Goal: Information Seeking & Learning: Compare options

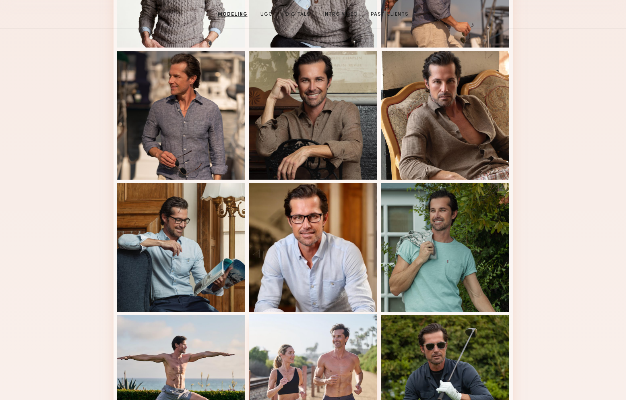
scroll to position [3, 0]
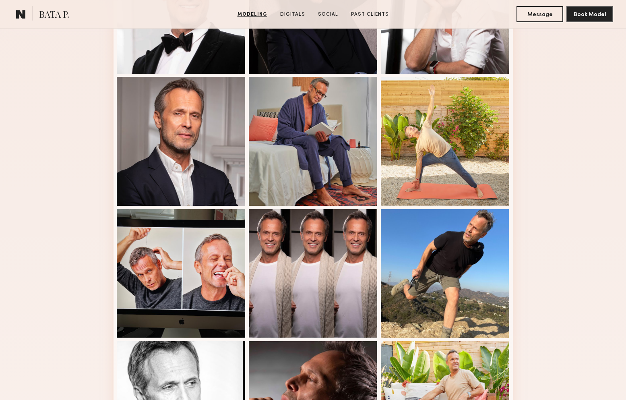
scroll to position [340, 0]
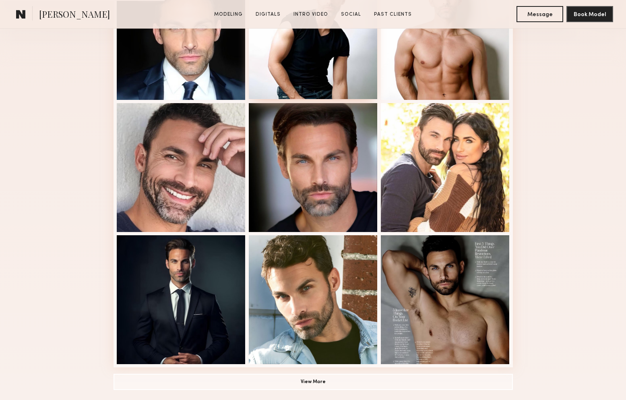
scroll to position [278, 0]
